Goal: Find specific page/section: Find specific page/section

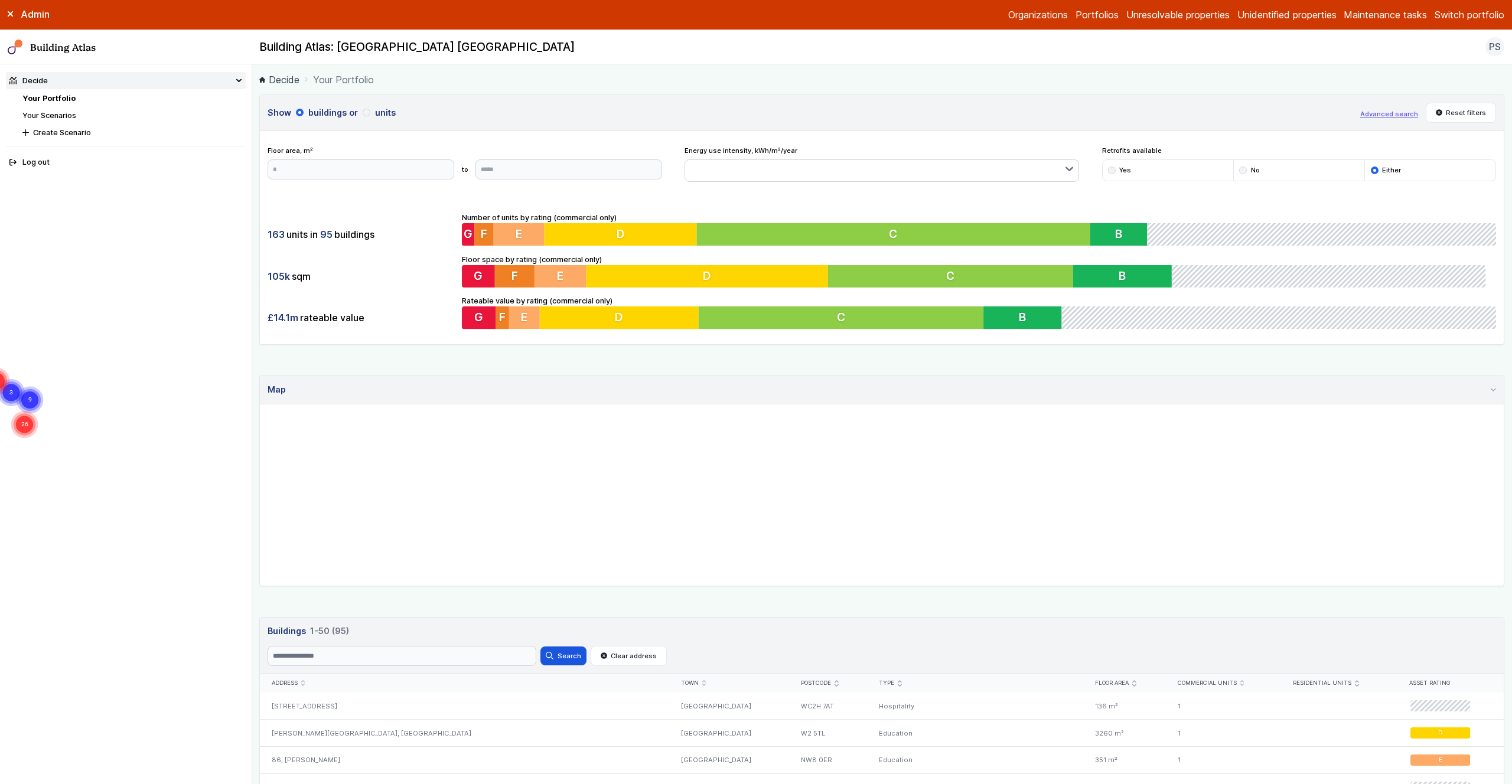
drag, startPoint x: 1488, startPoint y: 15, endPoint x: 1482, endPoint y: 18, distance: 6.7
click at [1488, 15] on button "Switch portfolio" at bounding box center [1469, 15] width 70 height 14
click at [0, 0] on button "GP surgeries" at bounding box center [0, 0] width 0 height 0
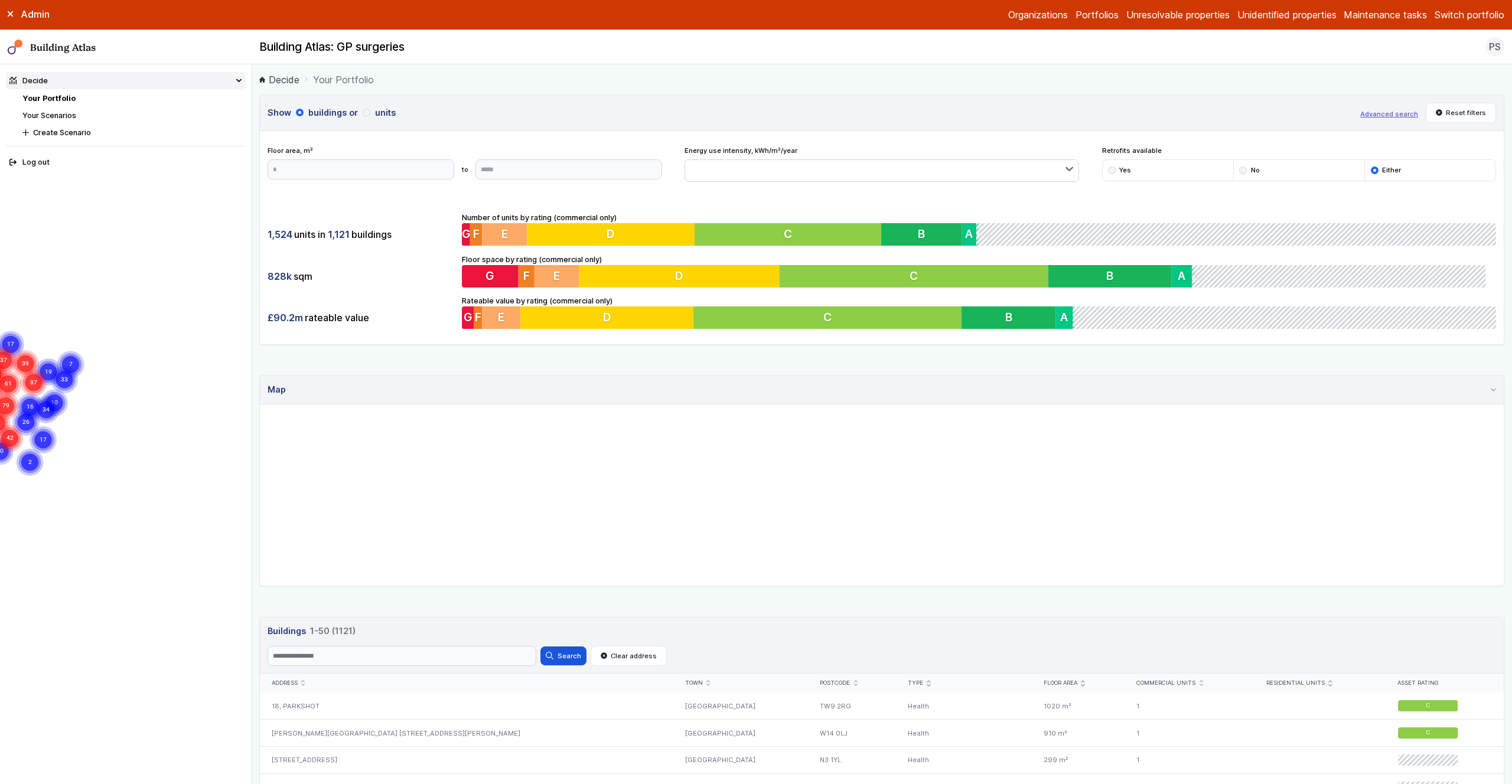
click at [260, 405] on gmp-map "20 2 42 34 17 16 41 26 43 47 34 79 16 51 10 44 80 61 87 58 33 16 50 40 19 41 39…" at bounding box center [260, 405] width 0 height 0
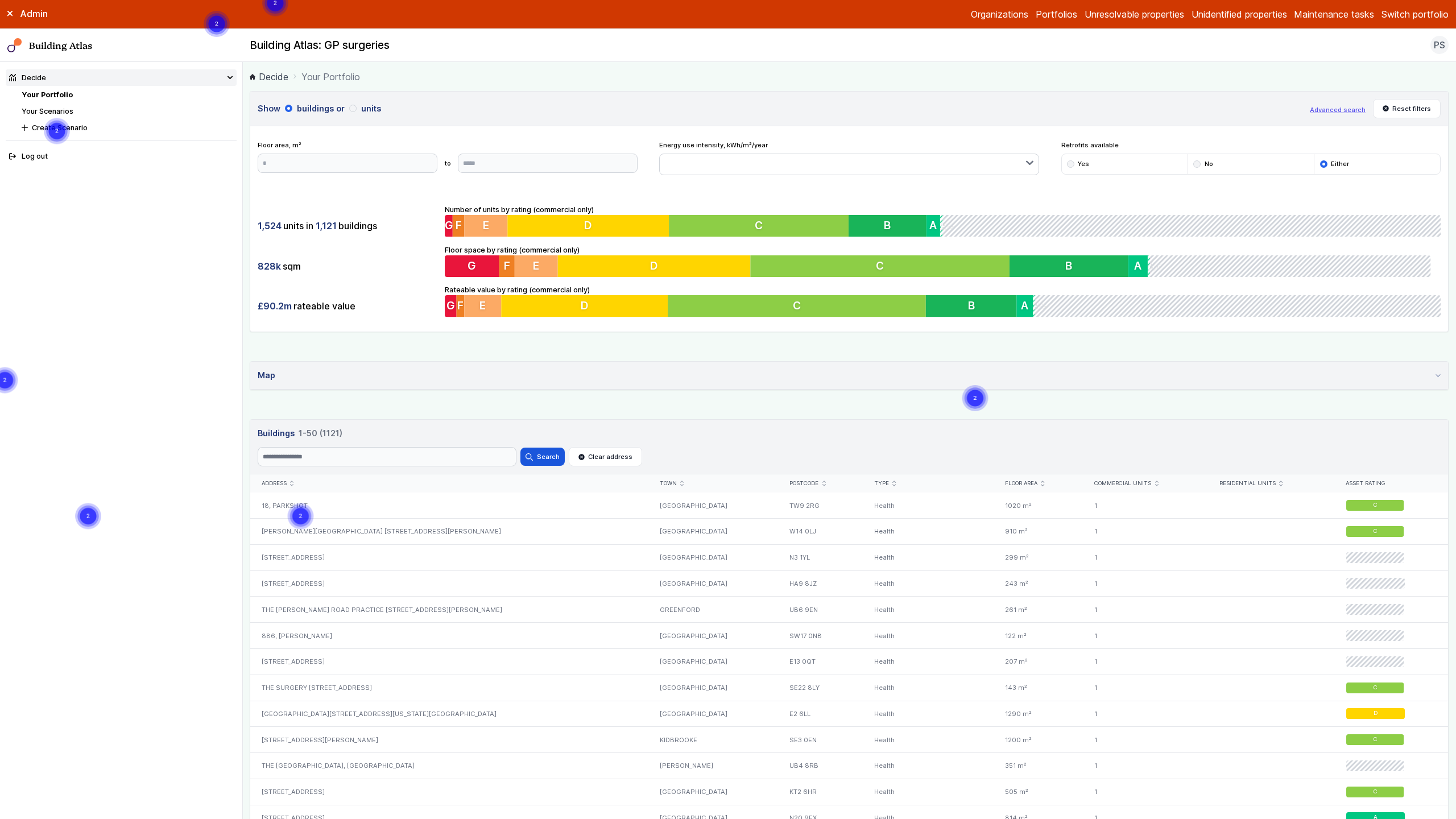
drag, startPoint x: 879, startPoint y: 254, endPoint x: 835, endPoint y: 323, distance: 81.8
click at [0, 0] on gmp-map "2 2 2 2 2 2 2 3 2 2 2 2 2 2 2 2 2 2 2 2 2 2 2 3 2 3 2 2 2 2 2 2 2 2 2 2 2 2 2 2…" at bounding box center [0, 0] width 0 height 0
drag, startPoint x: 280, startPoint y: 406, endPoint x: 124, endPoint y: 436, distance: 158.9
click at [0, 0] on gmp-map at bounding box center [0, 0] width 0 height 0
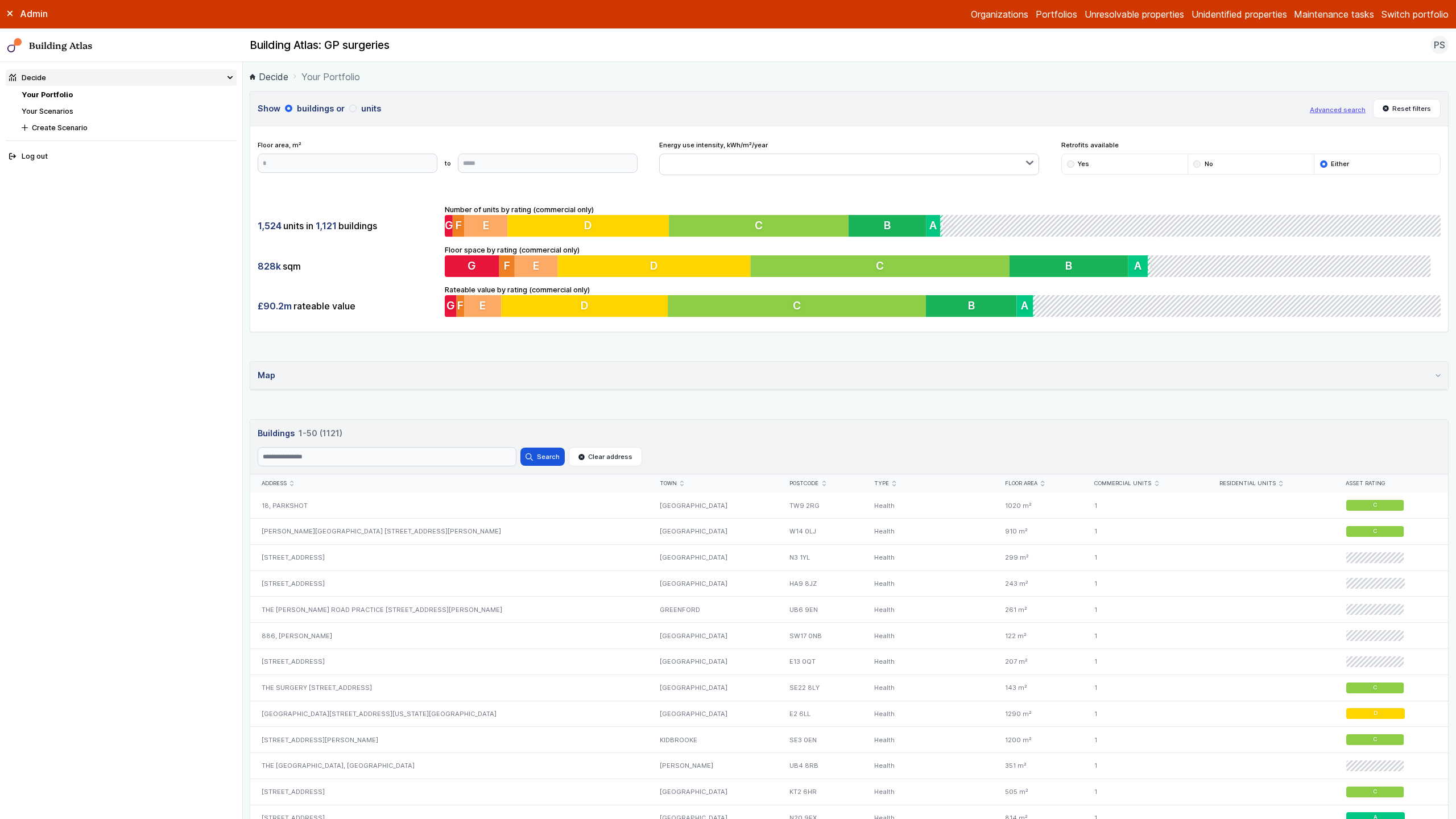
drag, startPoint x: 243, startPoint y: 538, endPoint x: 465, endPoint y: 361, distance: 283.9
click at [0, 0] on gmp-map at bounding box center [0, 0] width 0 height 0
